Goal: Transaction & Acquisition: Subscribe to service/newsletter

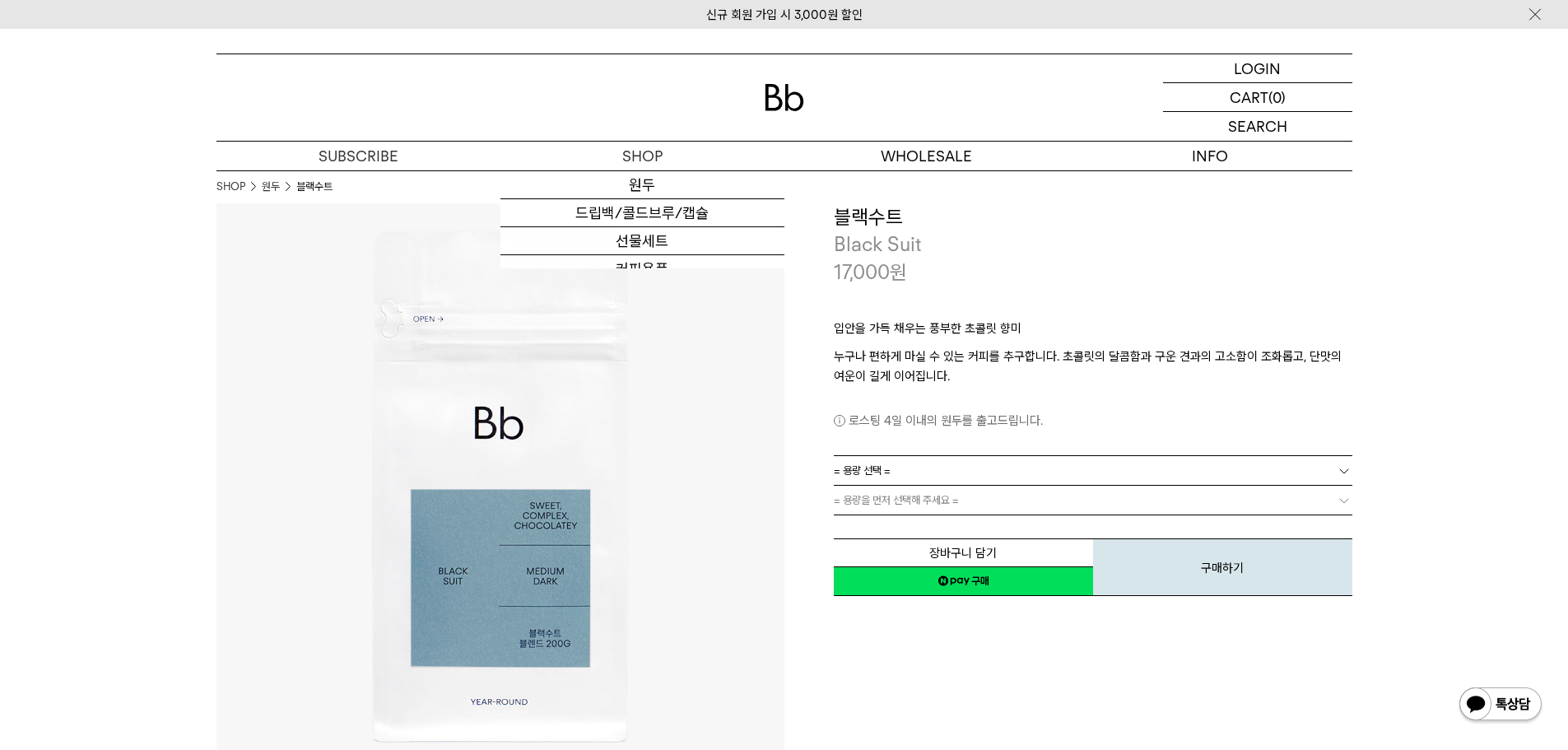
click at [846, 268] on p "17,000 원" at bounding box center [871, 272] width 73 height 28
click at [1185, 340] on p "입안을 가득 채우는 풍부한 초콜릿 향미" at bounding box center [1093, 332] width 519 height 28
click at [1151, 357] on p "누구나 편하게 마실 수 있는 커피를 추구합니다. 초콜릿의 달콤함과 구운 견과의 고소함이 조화롭고, 단맛의 여운이 길게 이어집니다." at bounding box center [1093, 366] width 519 height 39
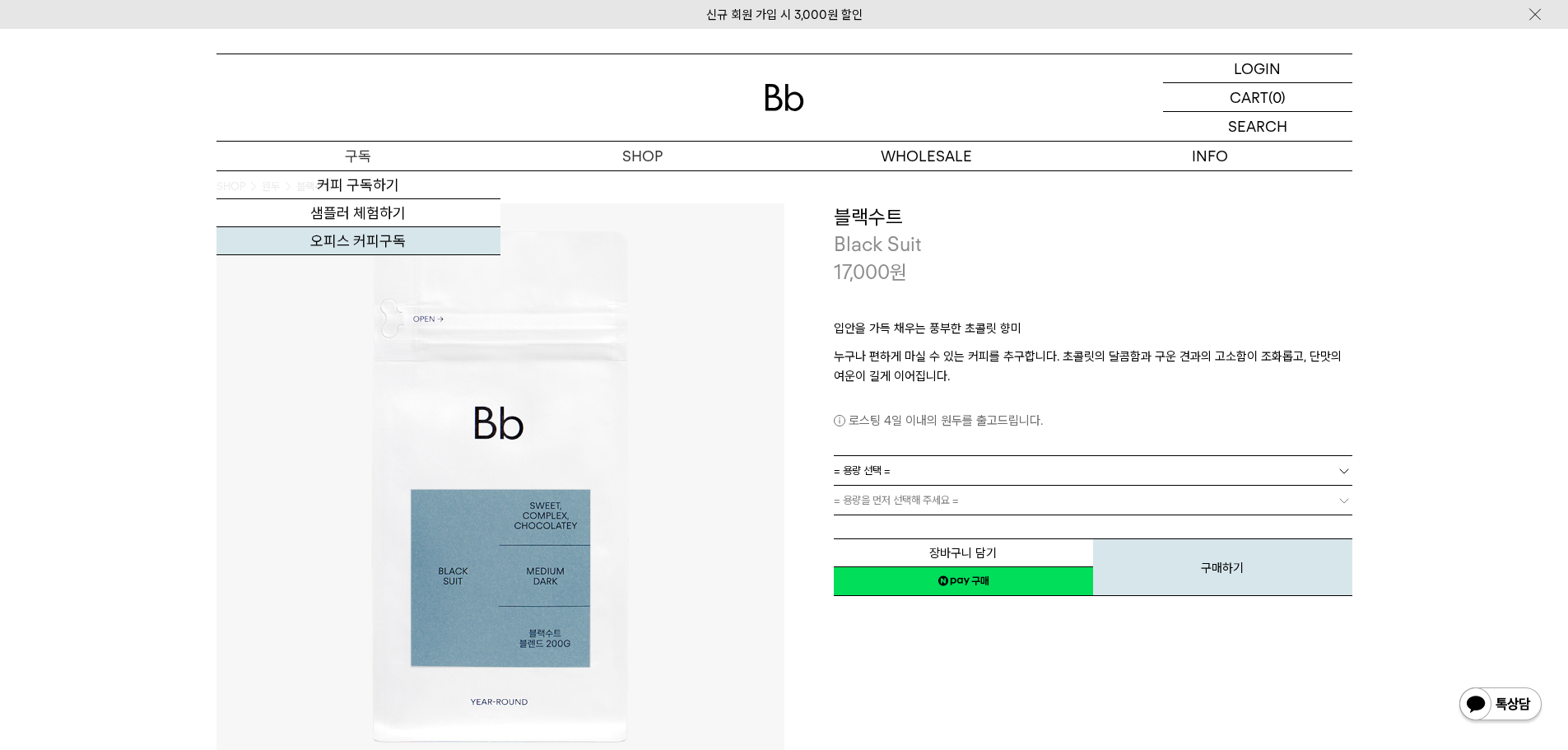
click at [378, 247] on link "오피스 커피구독" at bounding box center [358, 241] width 284 height 28
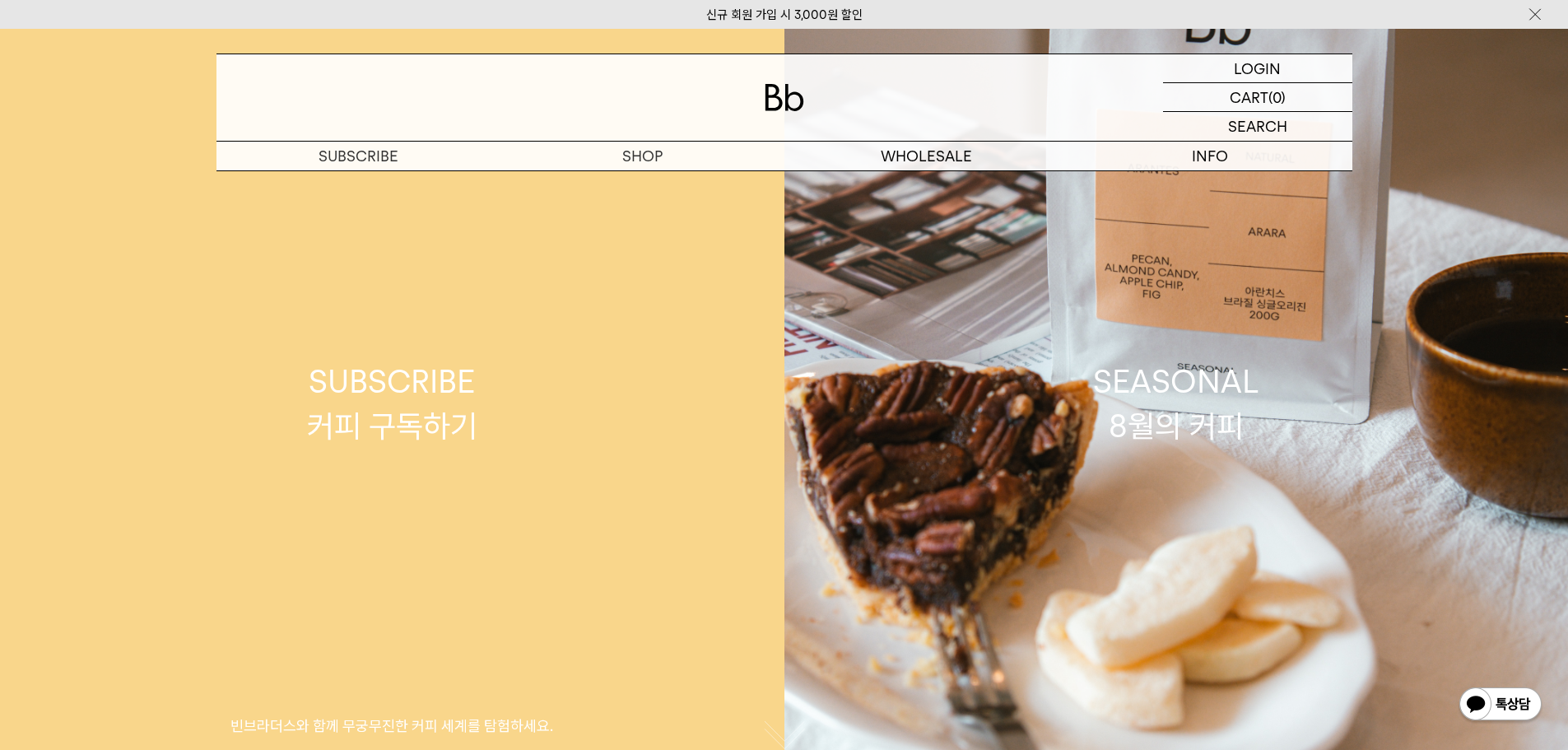
click at [306, 417] on link "SUBSCRIBE 커피 구독하기 빈브라더스와 함께 무궁무진한 커피 세계를 탐험하세요." at bounding box center [392, 404] width 785 height 750
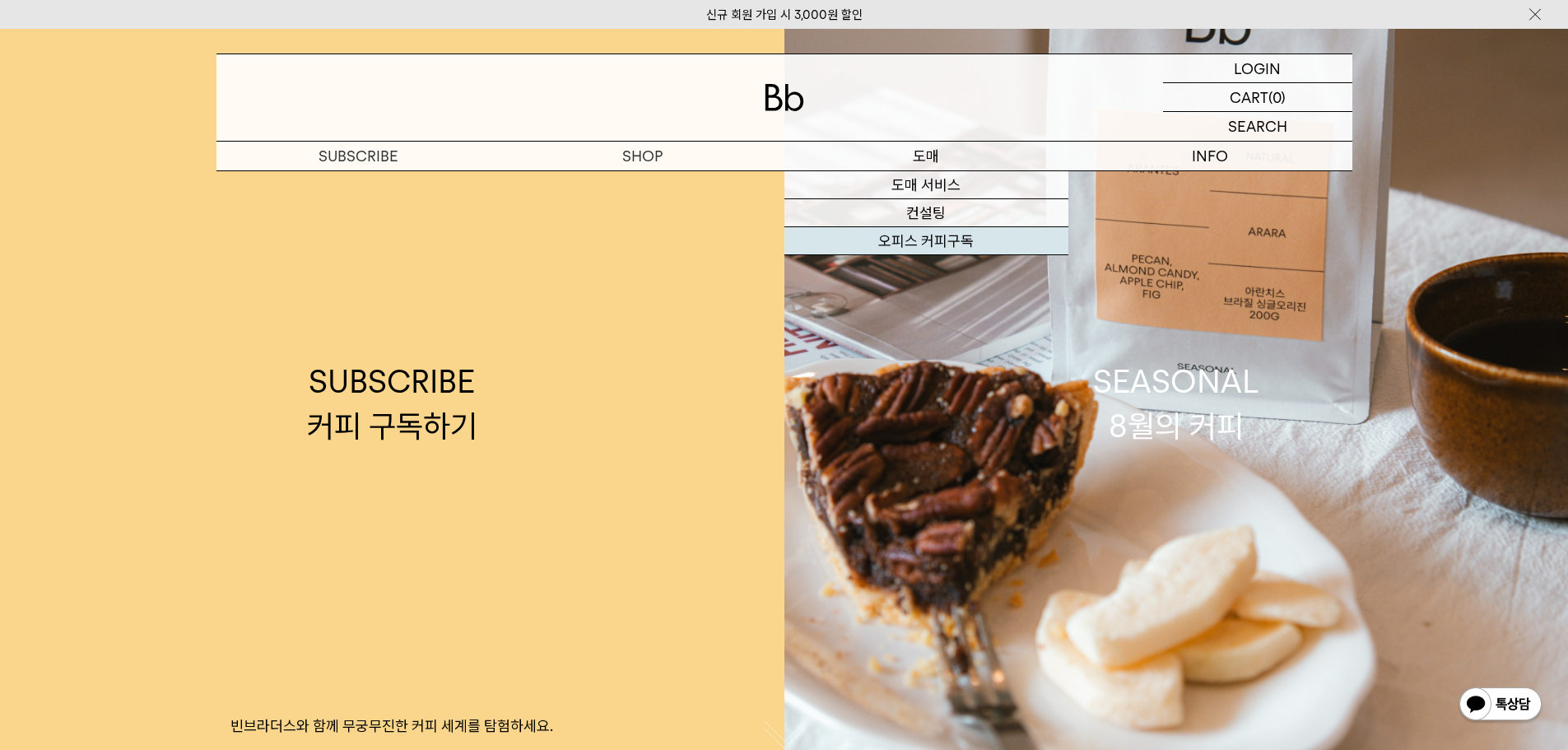
click at [906, 244] on link "오피스 커피구독" at bounding box center [926, 241] width 284 height 28
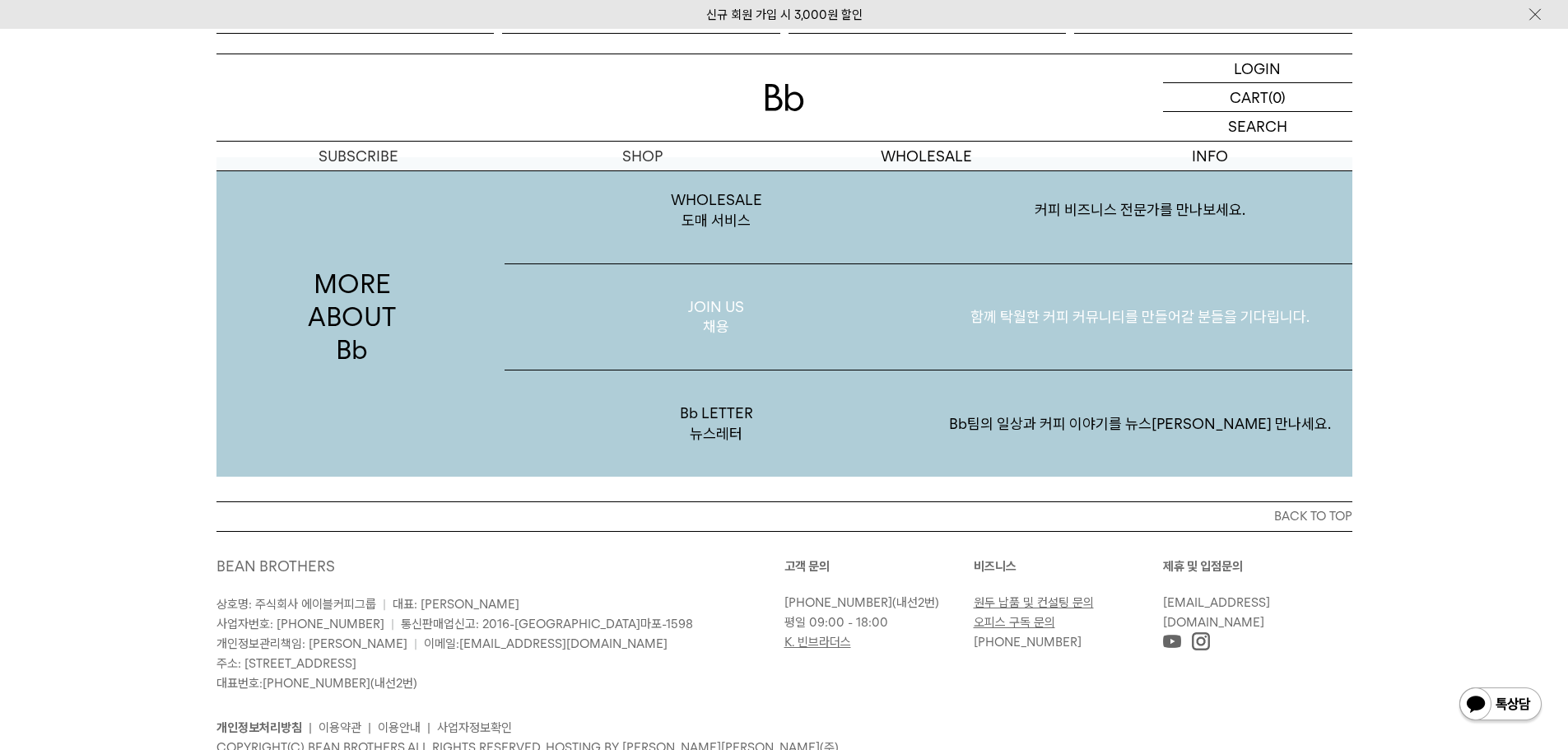
scroll to position [2762, 0]
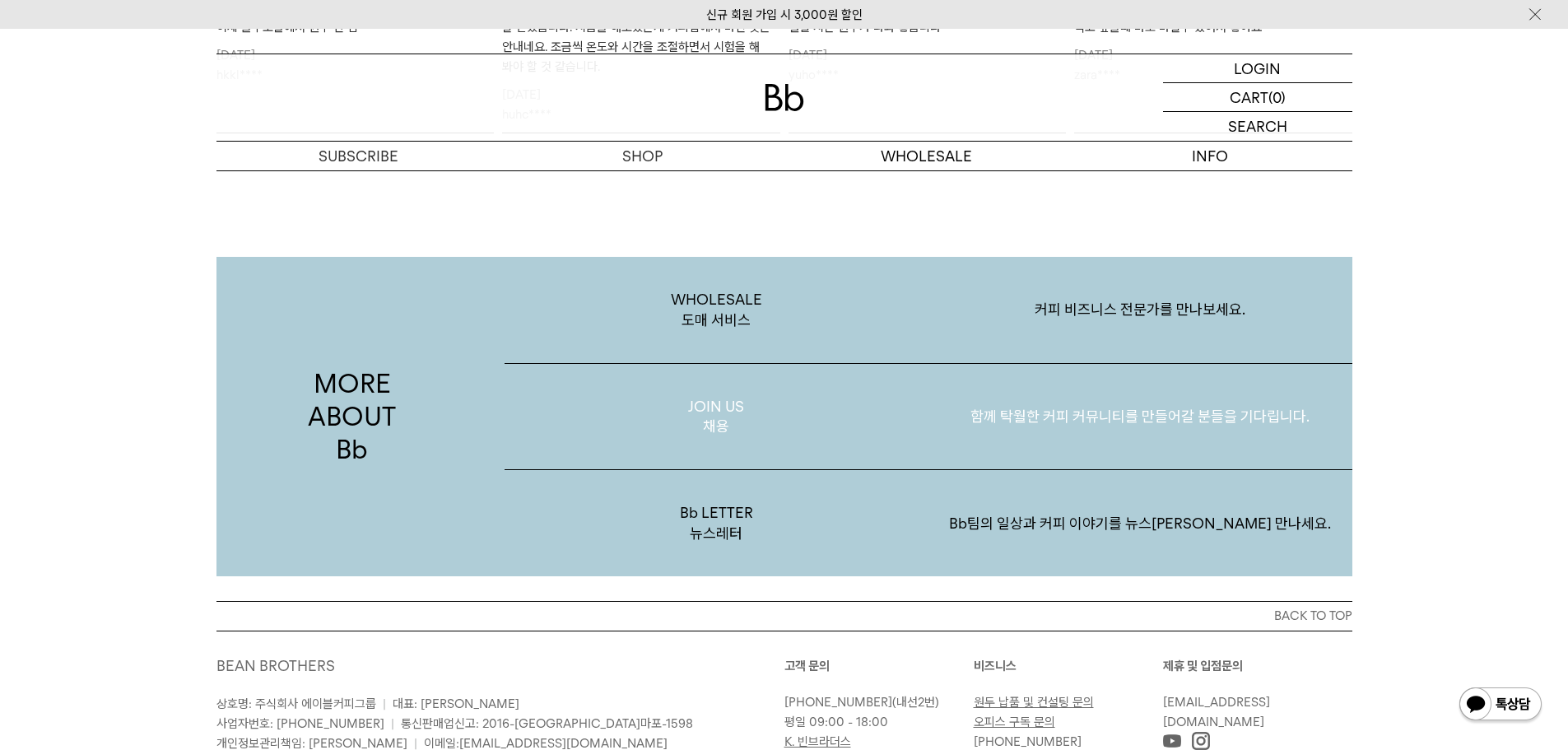
click at [1079, 417] on p "함께 탁월한 커피 커뮤니티를 만들어갈 분들을 기다립니다." at bounding box center [1141, 417] width 424 height 85
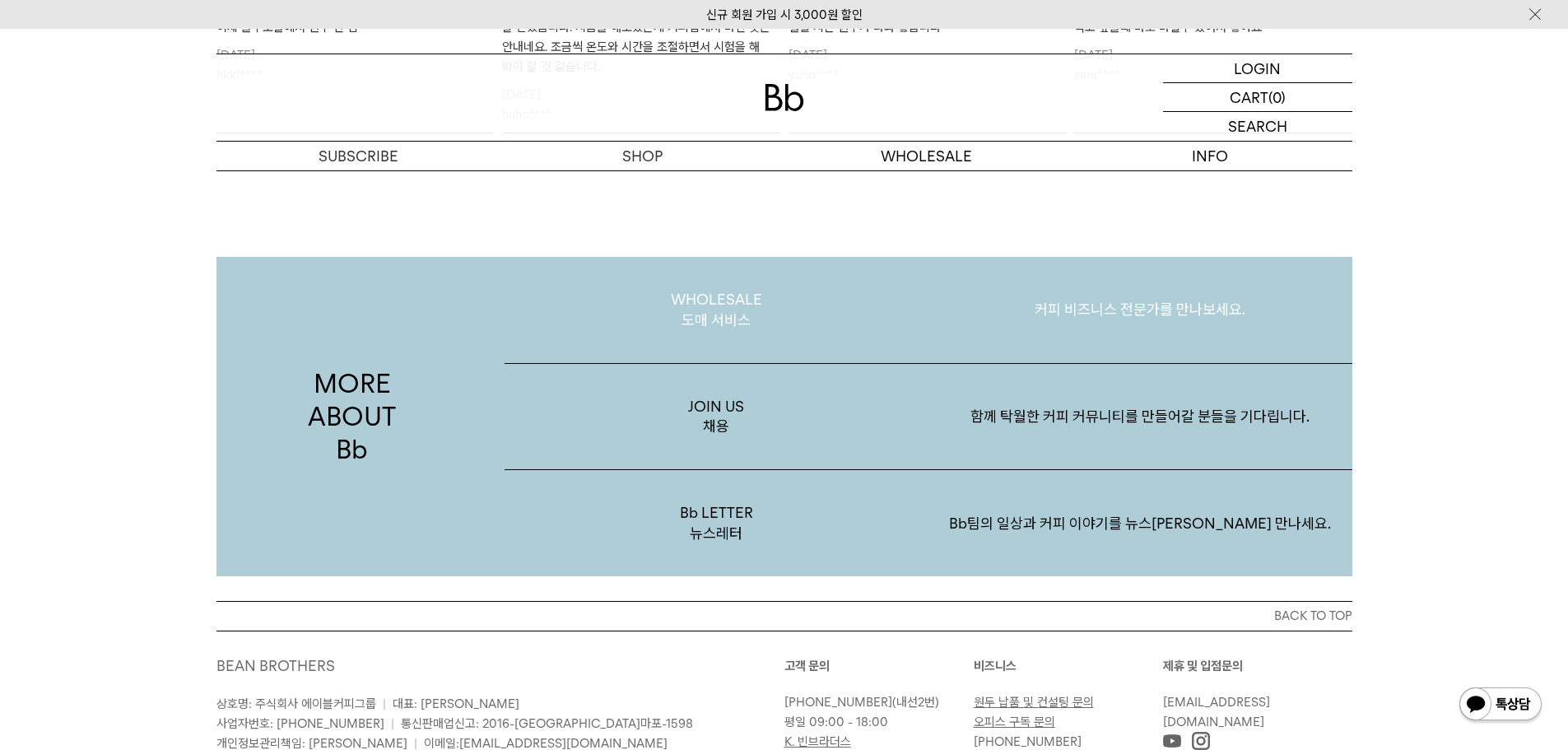
click at [1064, 310] on p "커피 비즈니스 전문가를 만나보세요." at bounding box center [1141, 309] width 424 height 85
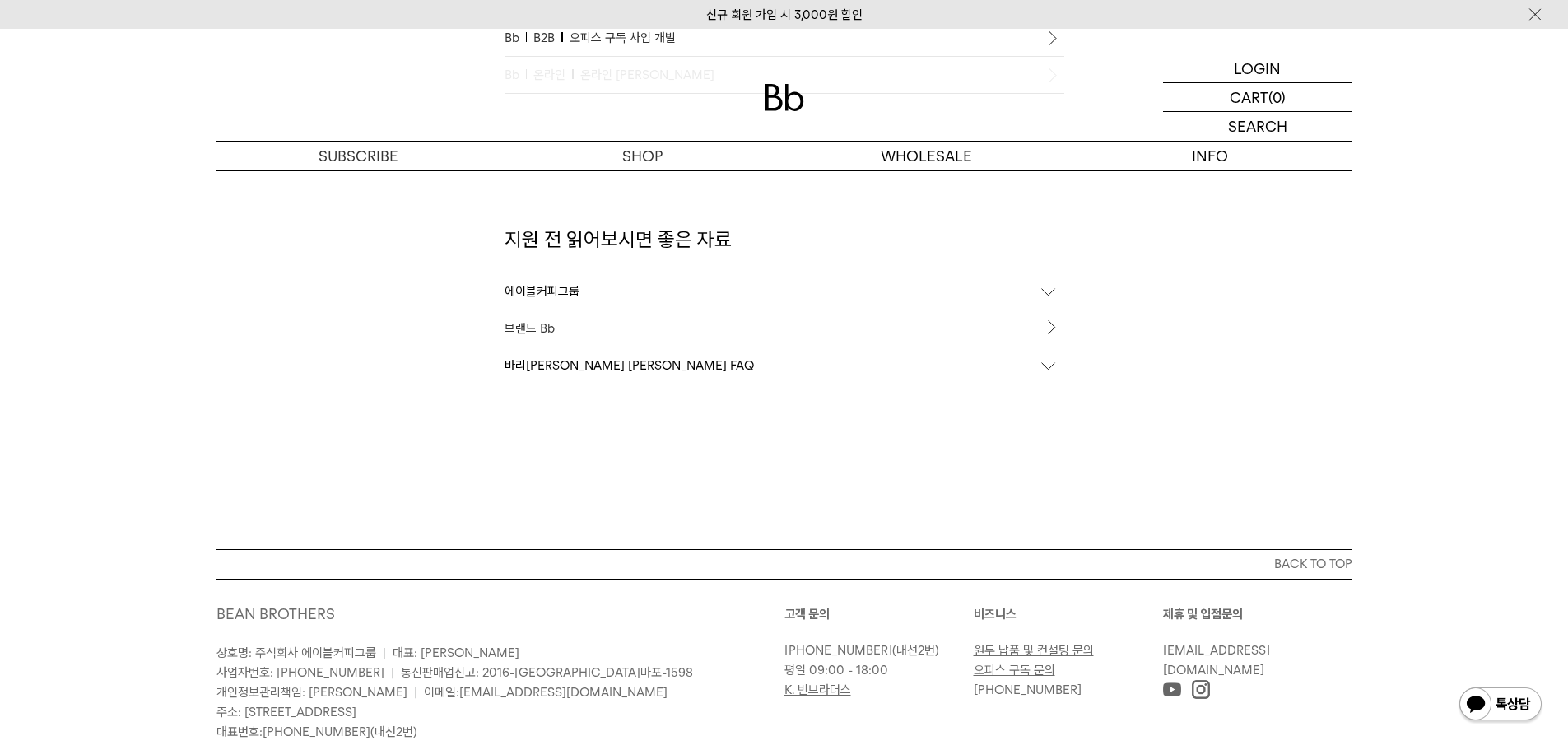
scroll to position [1811, 0]
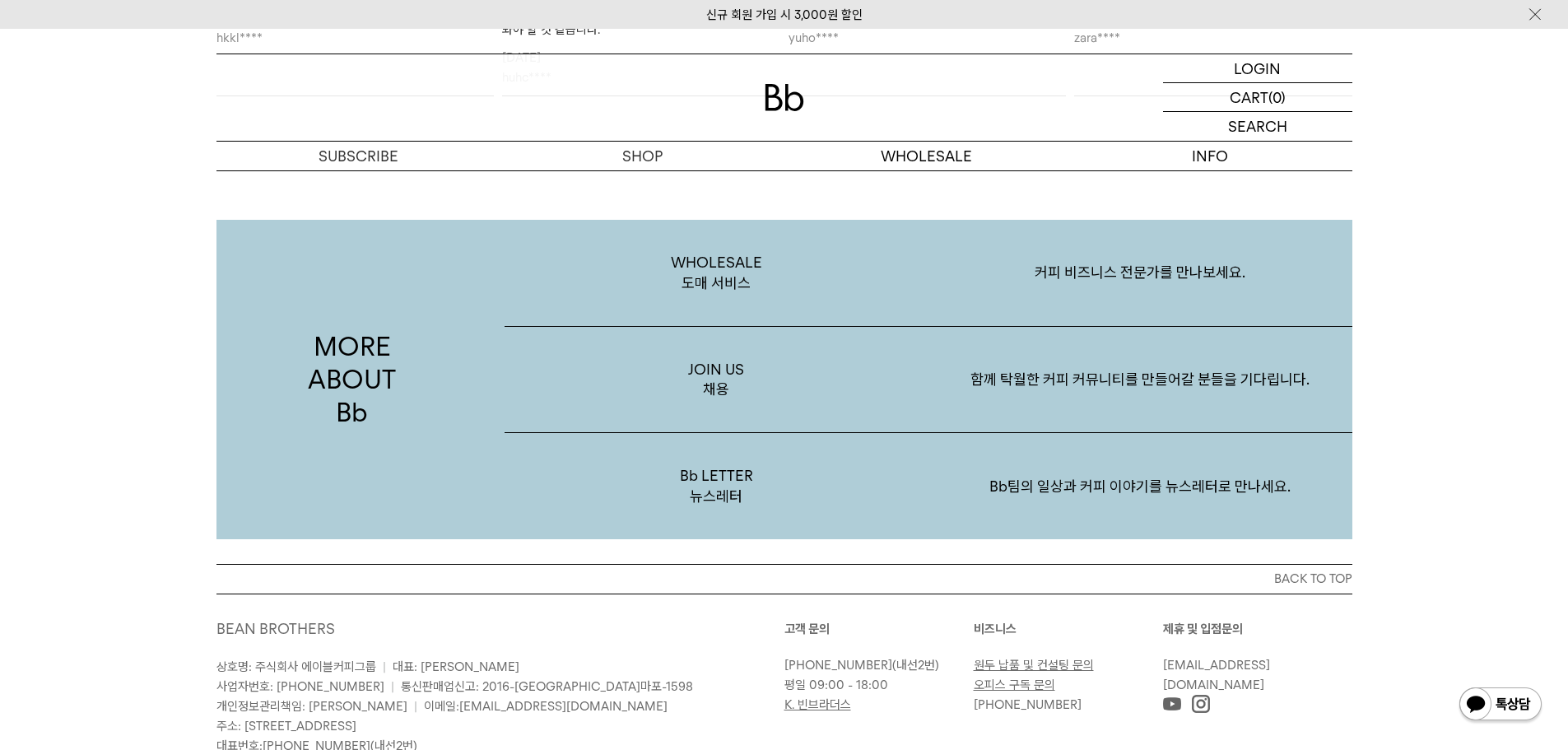
scroll to position [2882, 0]
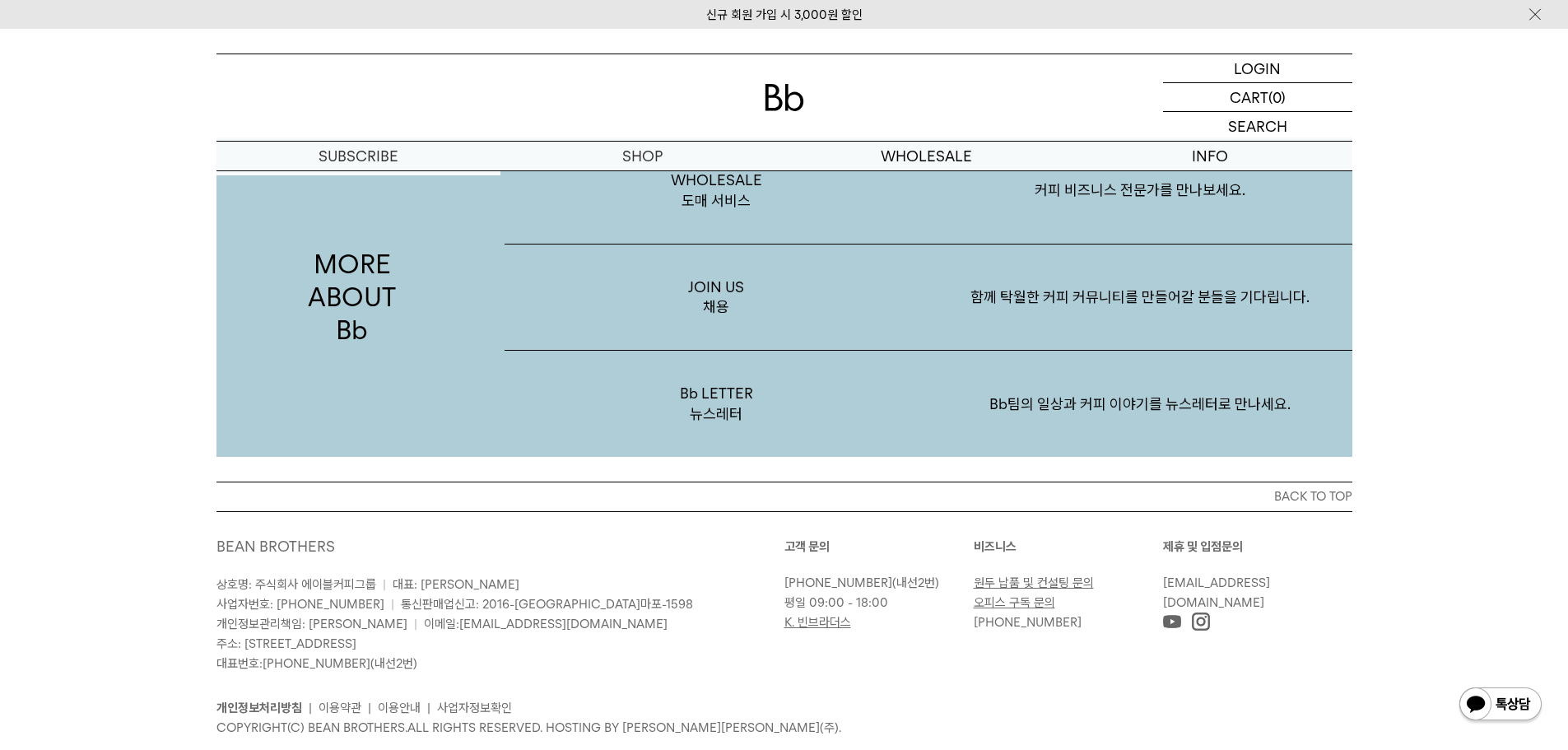
click at [794, 107] on img at bounding box center [785, 98] width 39 height 27
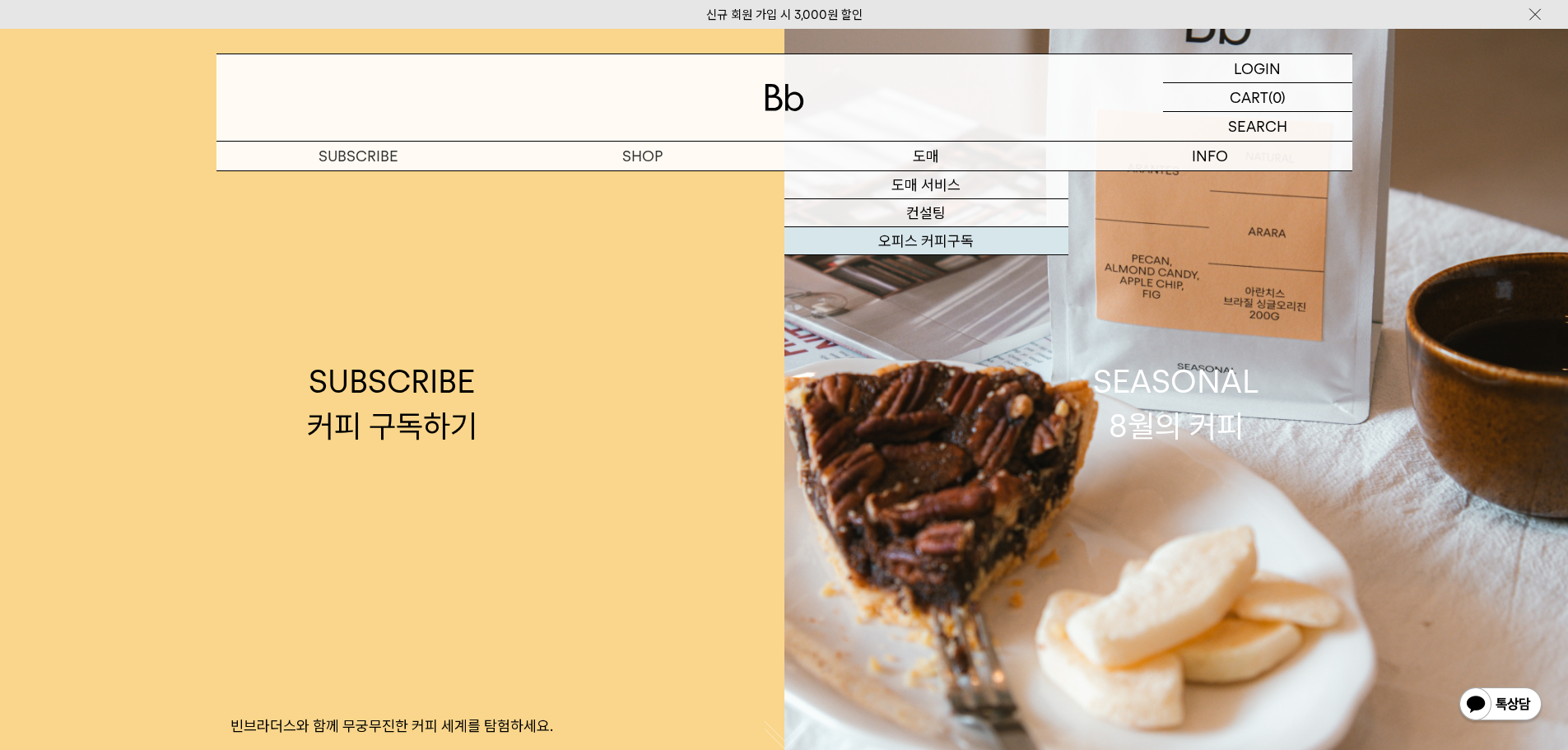
click at [935, 239] on link "오피스 커피구독" at bounding box center [926, 241] width 284 height 28
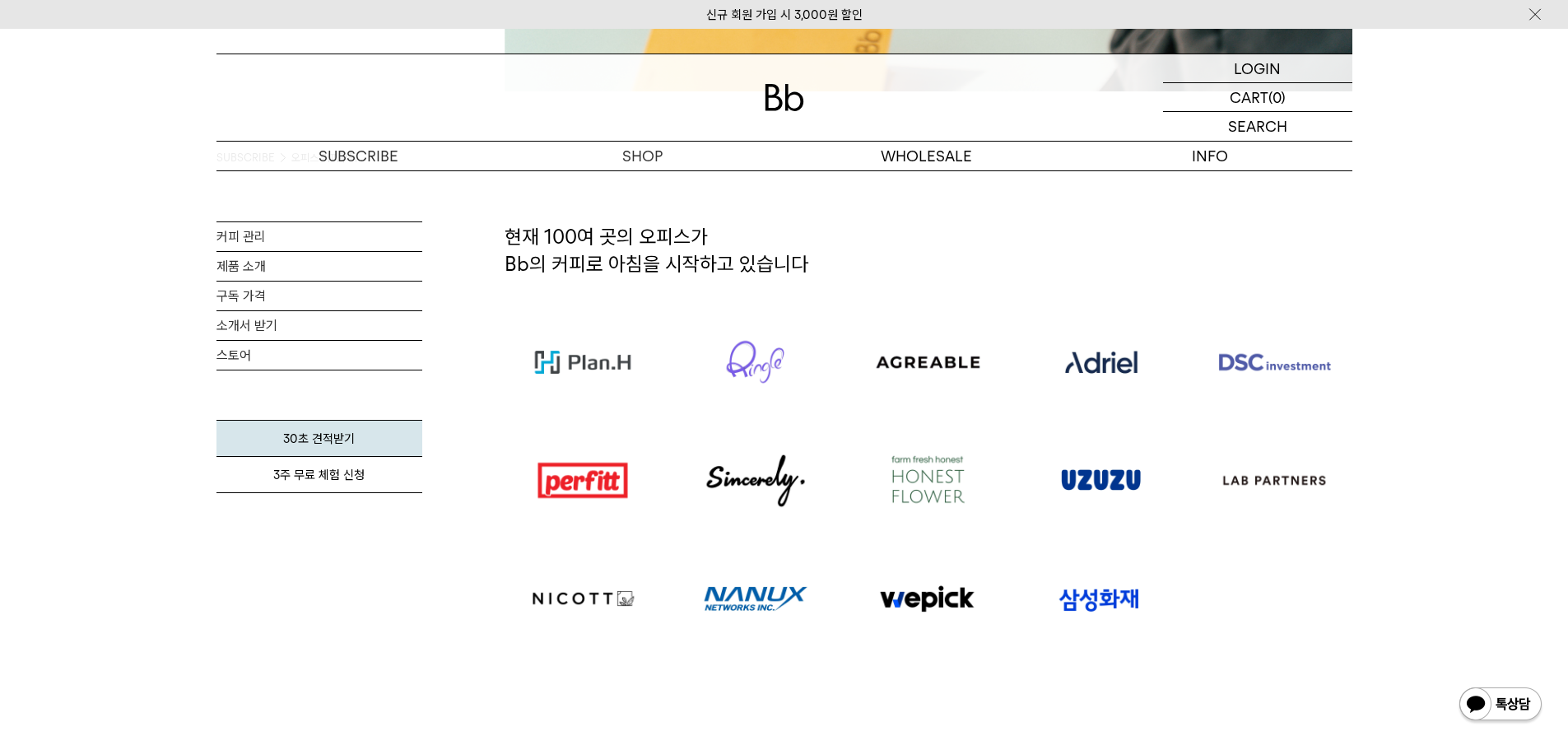
scroll to position [988, 0]
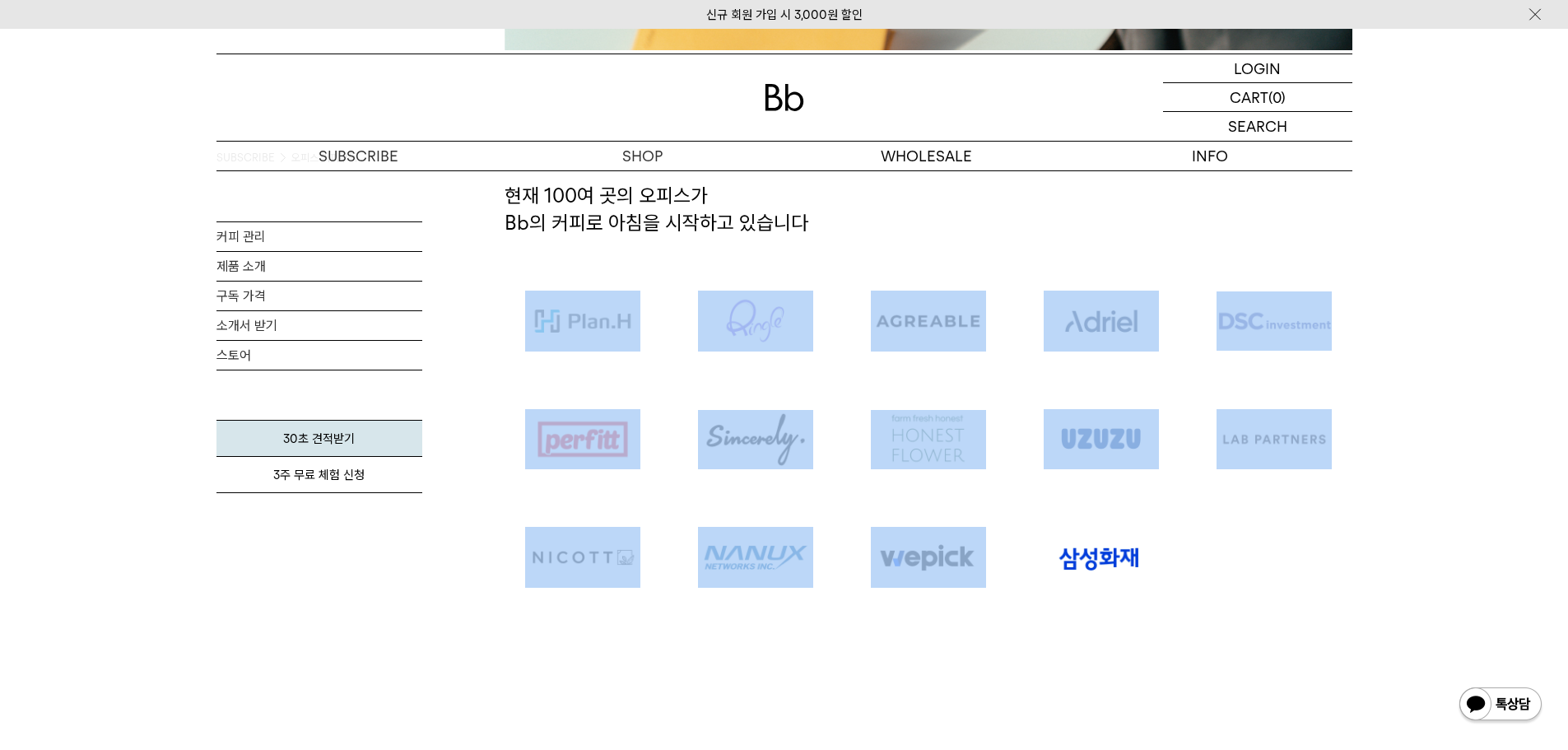
drag, startPoint x: 1075, startPoint y: 227, endPoint x: 1215, endPoint y: 598, distance: 396.5
click at [1215, 598] on div "현재 100여 곳의 오피스가 Bb의 커피로 아침을 시작하고 있습니다" at bounding box center [928, 334] width 848 height 568
click at [1215, 598] on div at bounding box center [929, 439] width 864 height 355
drag, startPoint x: 1237, startPoint y: 577, endPoint x: 1017, endPoint y: 245, distance: 398.3
click at [1017, 246] on div "현재 100여 곳의 오피스가 Bb의 커피로 아침을 시작하고 있습니다" at bounding box center [928, 334] width 848 height 568
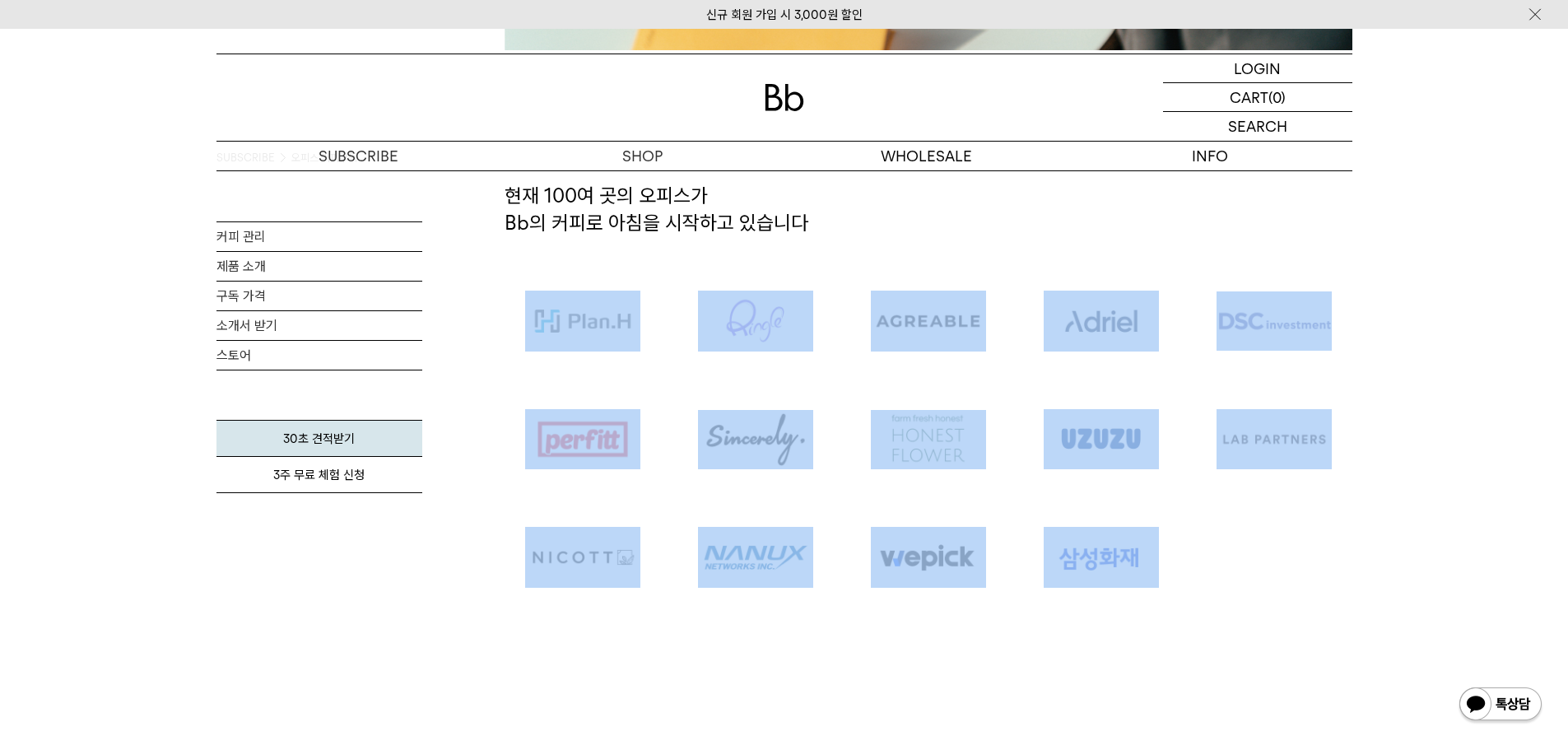
click at [1017, 245] on h2 "현재 100여 곳의 오피스가 Bb의 커피로 아침을 시작하고 있습니다" at bounding box center [928, 222] width 848 height 80
drag, startPoint x: 1017, startPoint y: 245, endPoint x: 1223, endPoint y: 581, distance: 394.1
click at [1223, 581] on div "현재 100여 곳의 오피스가 Bb의 커피로 아침을 시작하고 있습니다" at bounding box center [928, 334] width 848 height 568
click at [1223, 581] on div at bounding box center [929, 439] width 864 height 355
drag, startPoint x: 1223, startPoint y: 581, endPoint x: 1081, endPoint y: 238, distance: 371.2
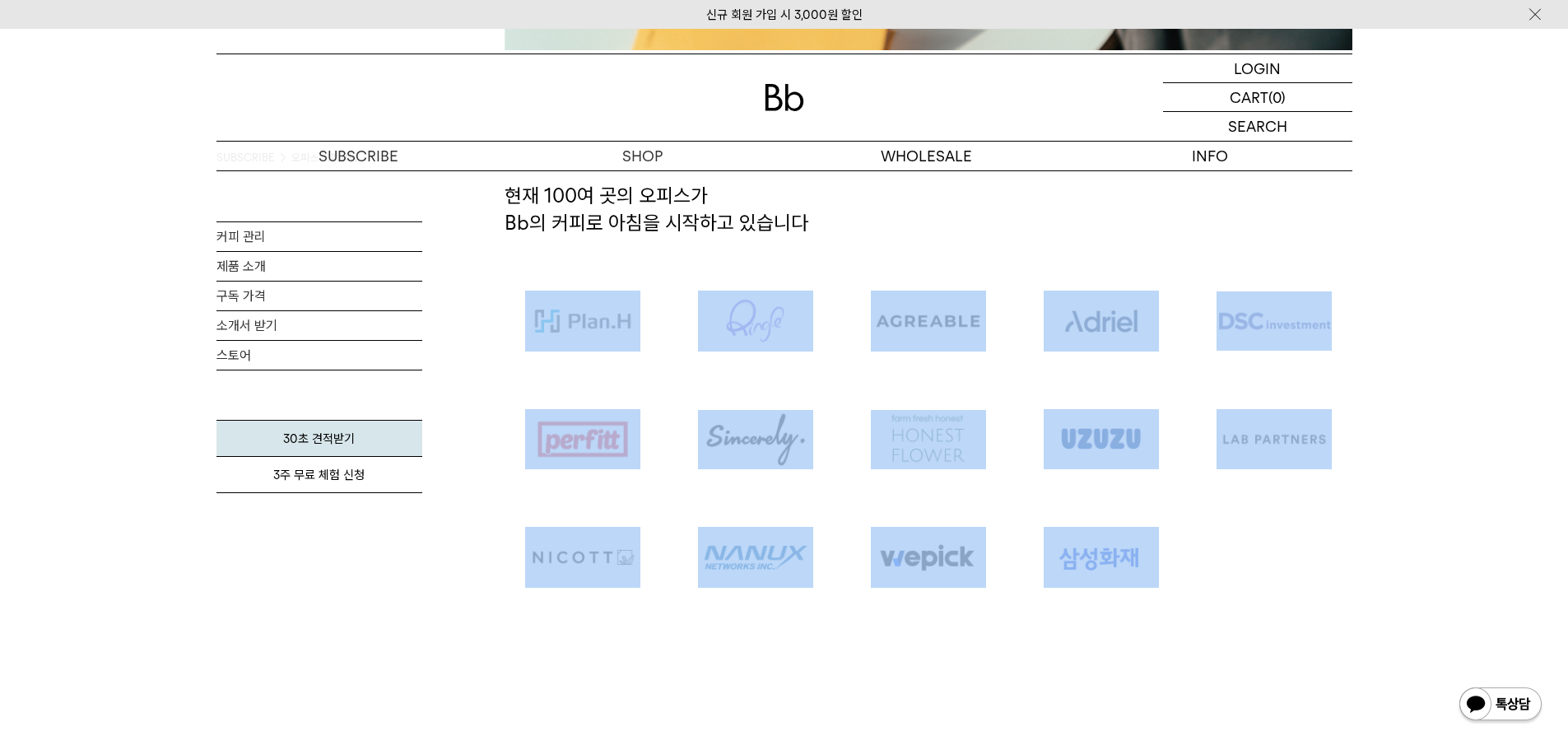
click at [1081, 238] on div "현재 100여 곳의 오피스가 Bb의 커피로 아침을 시작하고 있습니다" at bounding box center [928, 334] width 848 height 568
click at [1081, 238] on h2 "현재 100여 곳의 오피스가 Bb의 커피로 아침을 시작하고 있습니다" at bounding box center [928, 222] width 848 height 80
drag, startPoint x: 1081, startPoint y: 238, endPoint x: 1211, endPoint y: 533, distance: 322.4
click at [1211, 533] on div "현재 100여 곳의 오피스가 Bb의 커피로 아침을 시작하고 있습니다" at bounding box center [928, 334] width 848 height 568
click at [1211, 533] on div at bounding box center [929, 439] width 864 height 355
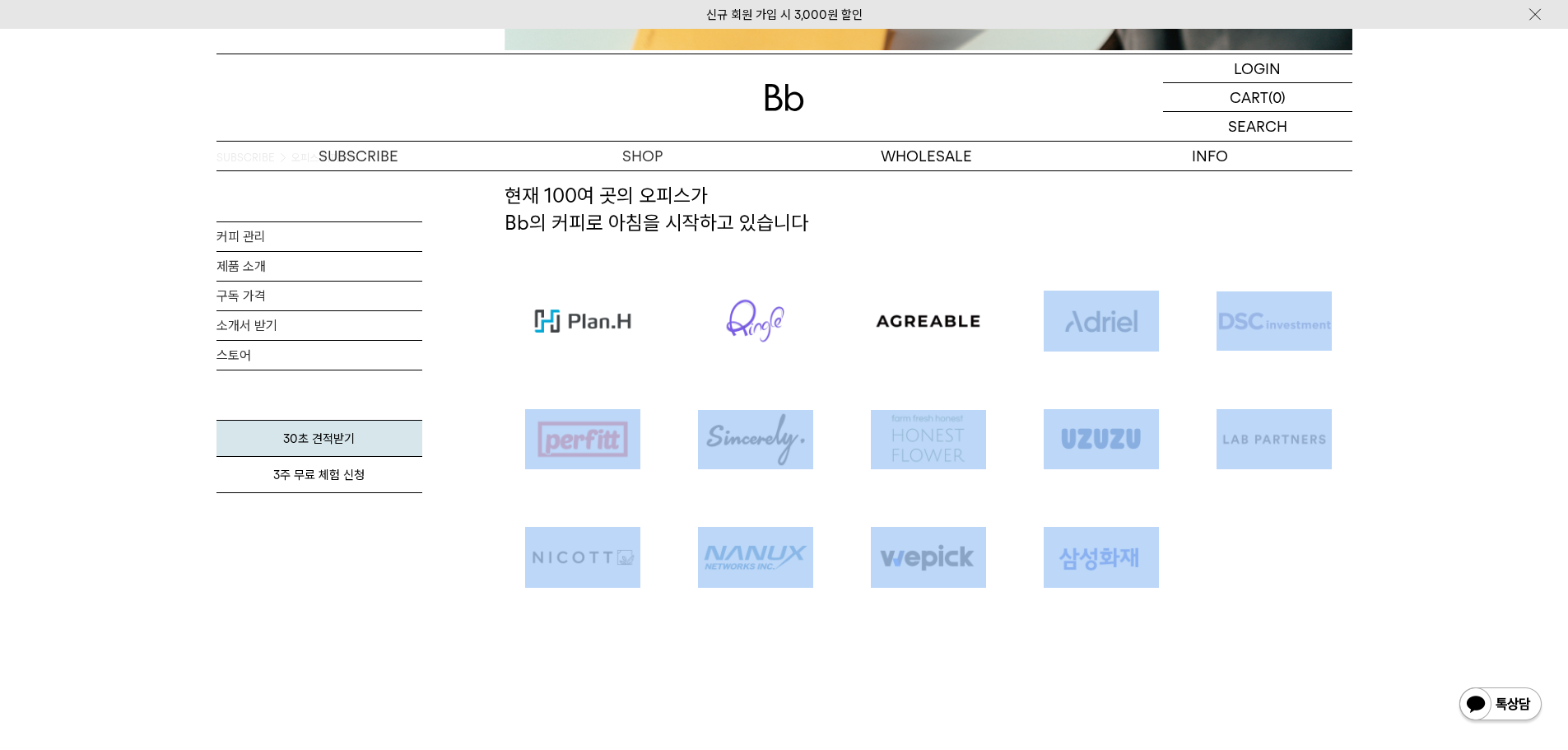
drag, startPoint x: 1232, startPoint y: 575, endPoint x: 1124, endPoint y: 278, distance: 316.0
click at [1124, 278] on div at bounding box center [929, 439] width 864 height 355
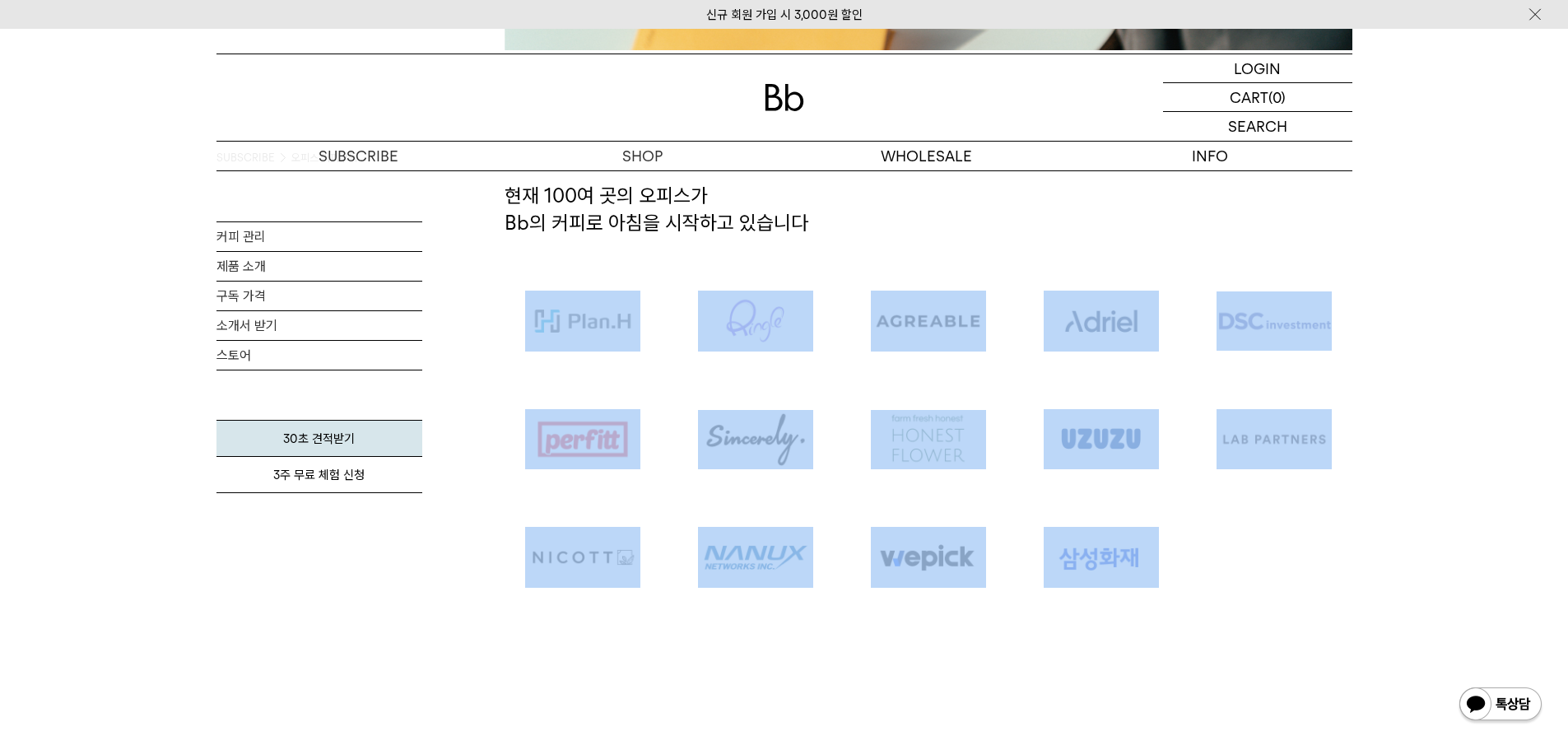
drag, startPoint x: 1117, startPoint y: 241, endPoint x: 1230, endPoint y: 568, distance: 346.0
click at [1229, 568] on div "현재 100여 곳의 오피스가 Bb의 커피로 아침을 시작하고 있습니다" at bounding box center [928, 334] width 848 height 568
click at [1230, 568] on div at bounding box center [929, 439] width 864 height 355
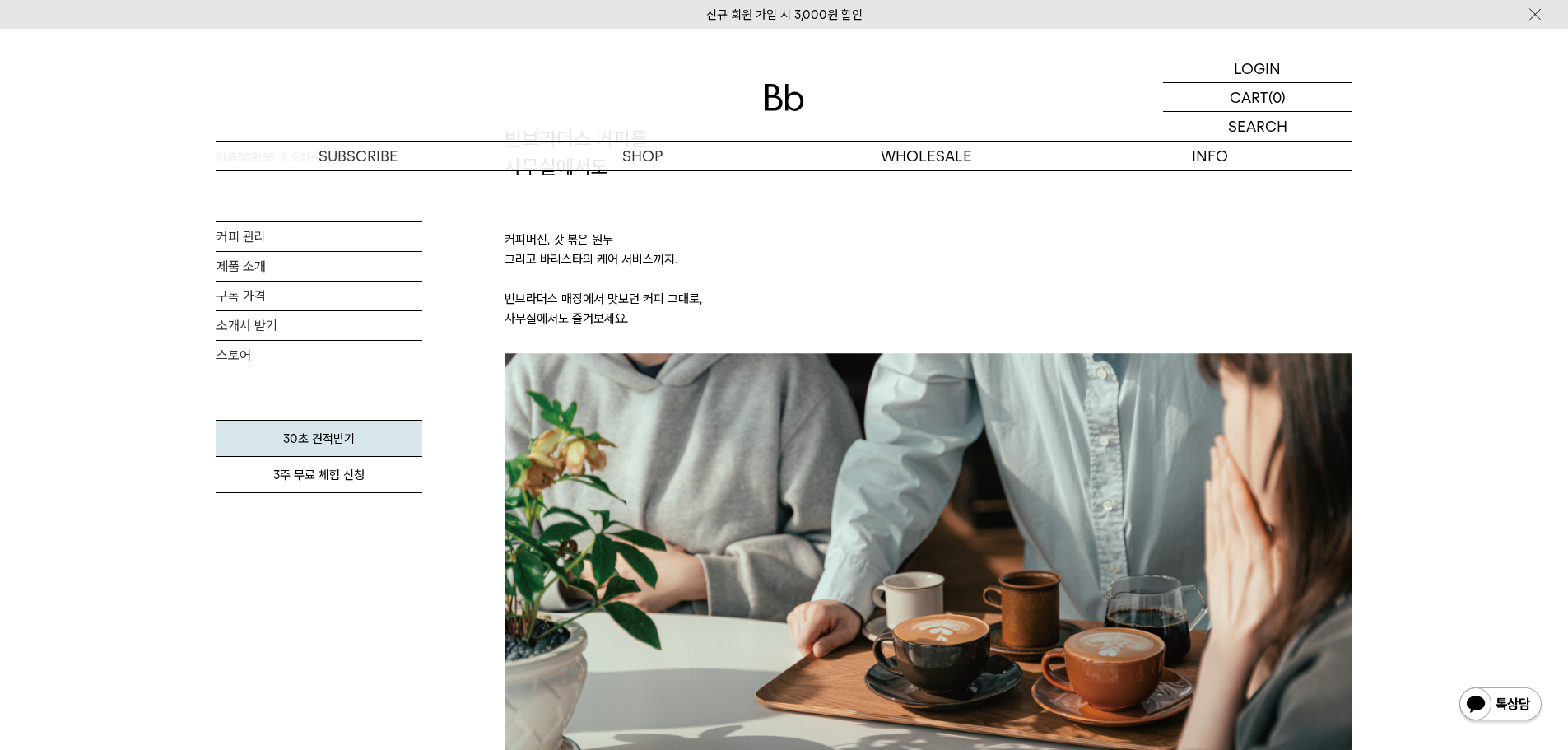
scroll to position [0, 0]
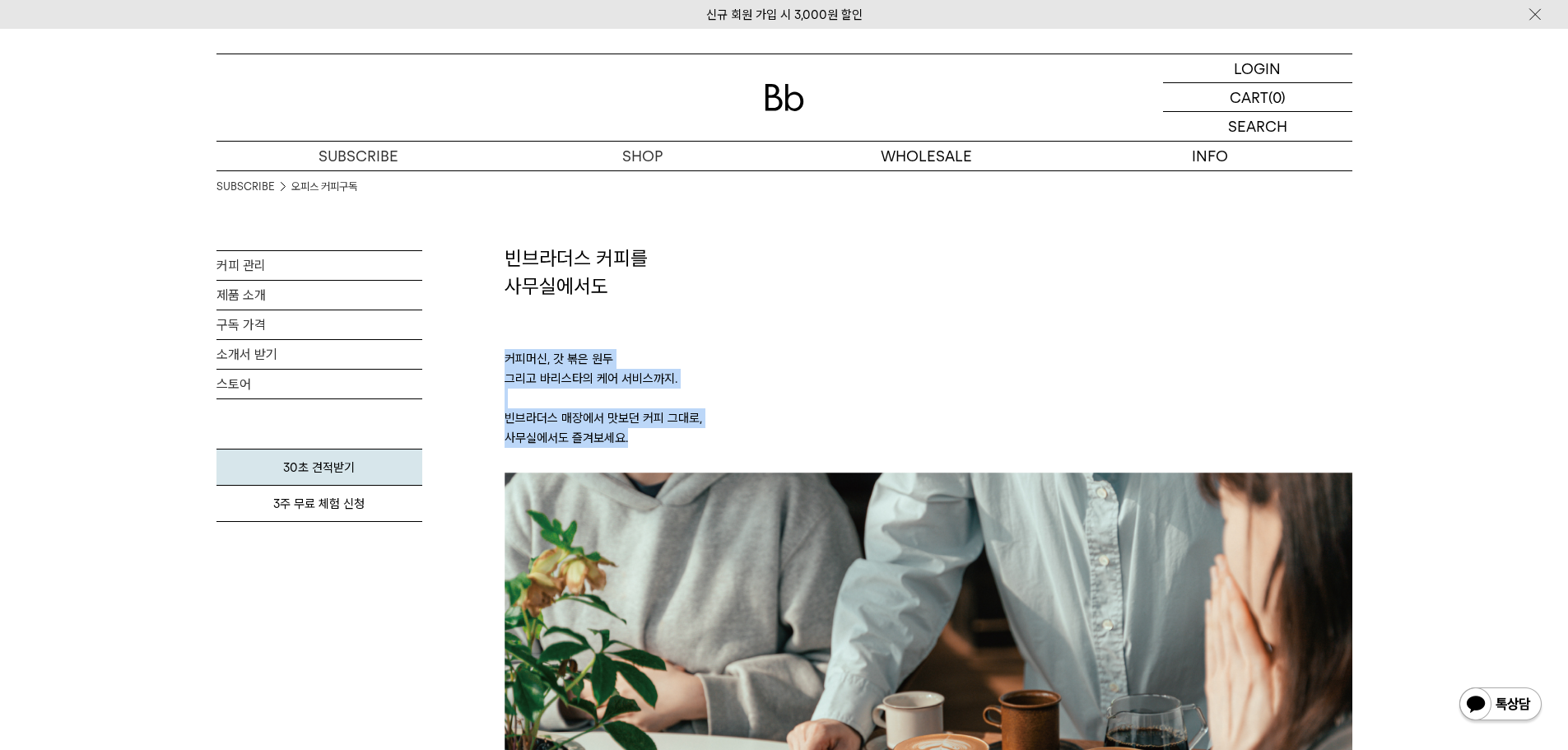
drag, startPoint x: 787, startPoint y: 278, endPoint x: 815, endPoint y: 447, distance: 171.3
click at [816, 437] on p "커피머신, 갓 볶은 원두 그리고 바리스타의 케어 서비스까지. 빈브라더스 매장에서 맛보던 커피 그대로, 사무실에서도 즐겨보세요." at bounding box center [928, 386] width 848 height 173
